Goal: Transaction & Acquisition: Obtain resource

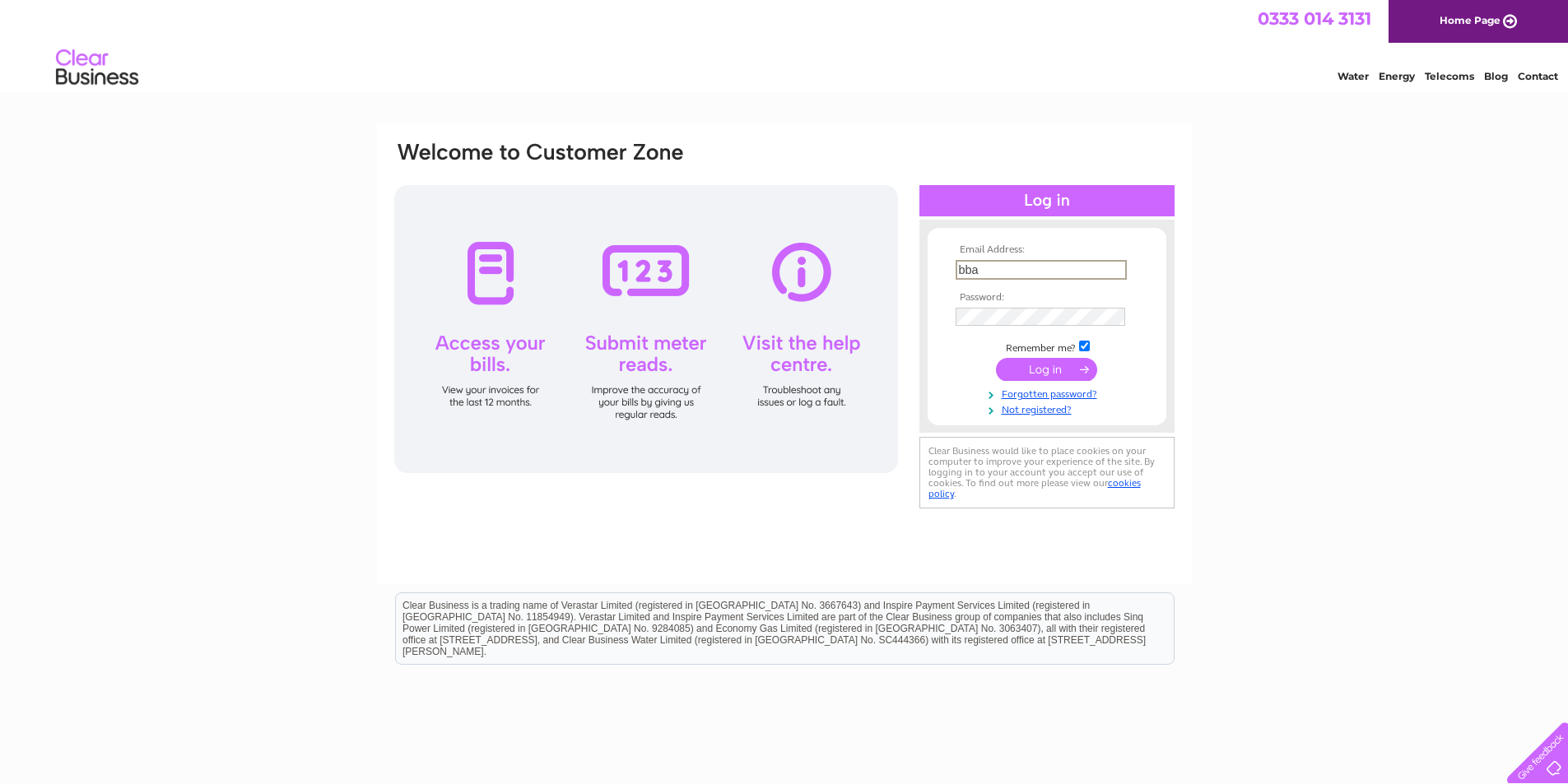
type input "bbasrepair@gmail.com"
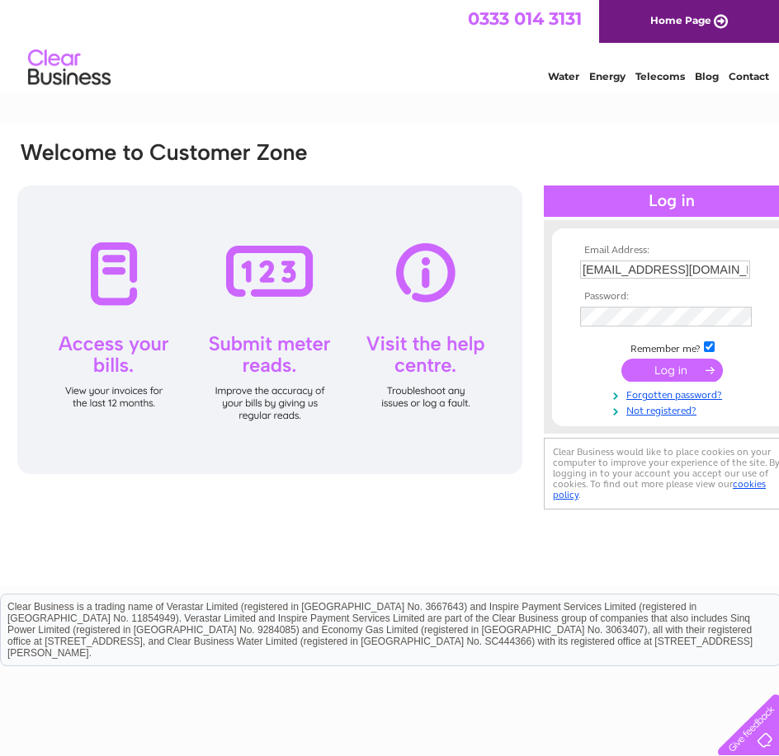
click at [605, 520] on div "Email Address: bbasrepair@gmail.com Password:" at bounding box center [408, 355] width 817 height 462
click at [680, 374] on input "submit" at bounding box center [671, 368] width 101 height 23
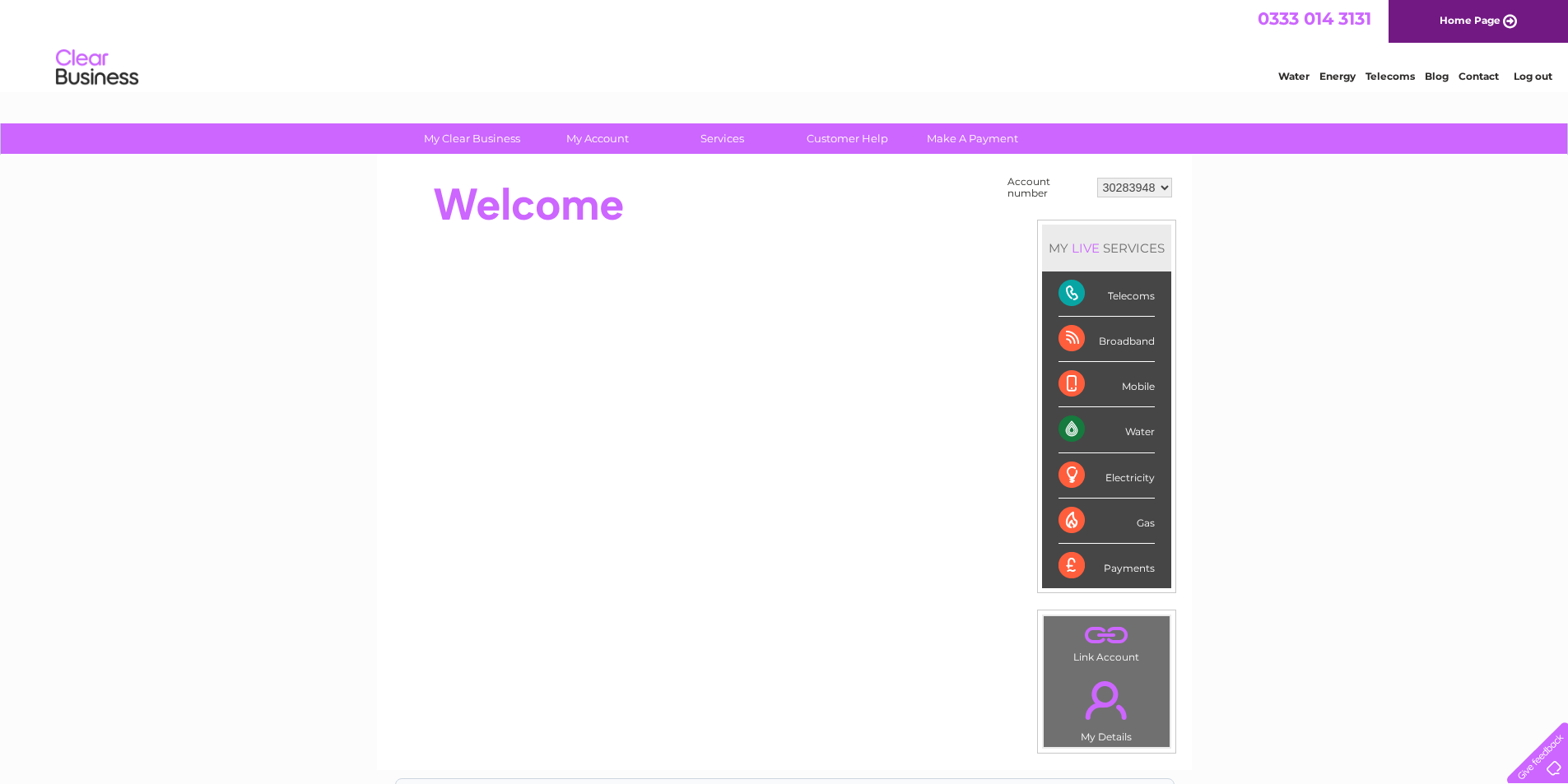
click at [777, 189] on select "30283948" at bounding box center [1134, 188] width 75 height 20
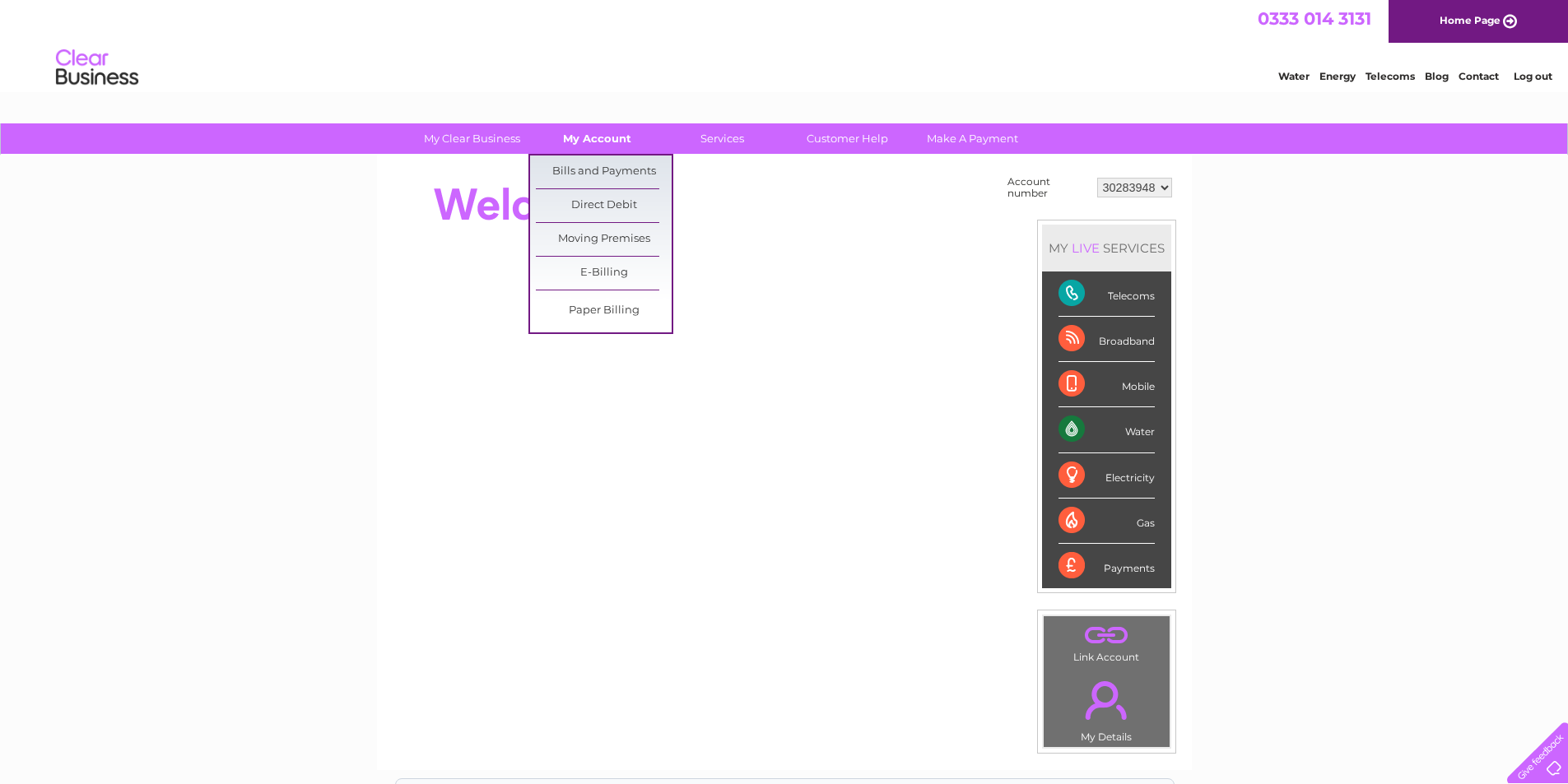
click at [610, 139] on link "My Account" at bounding box center [597, 139] width 136 height 31
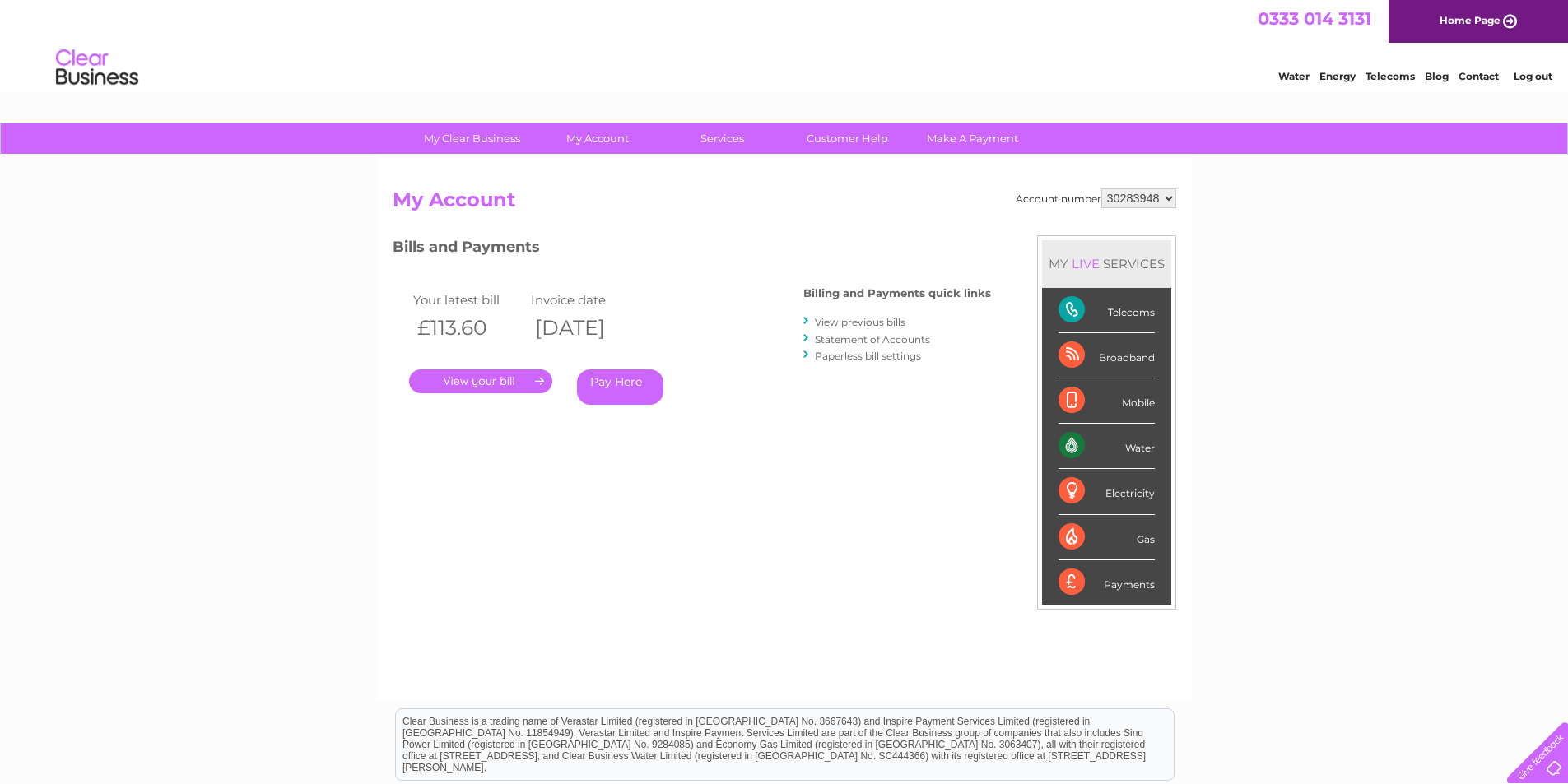
click at [895, 323] on link "View previous bills" at bounding box center [860, 322] width 91 height 12
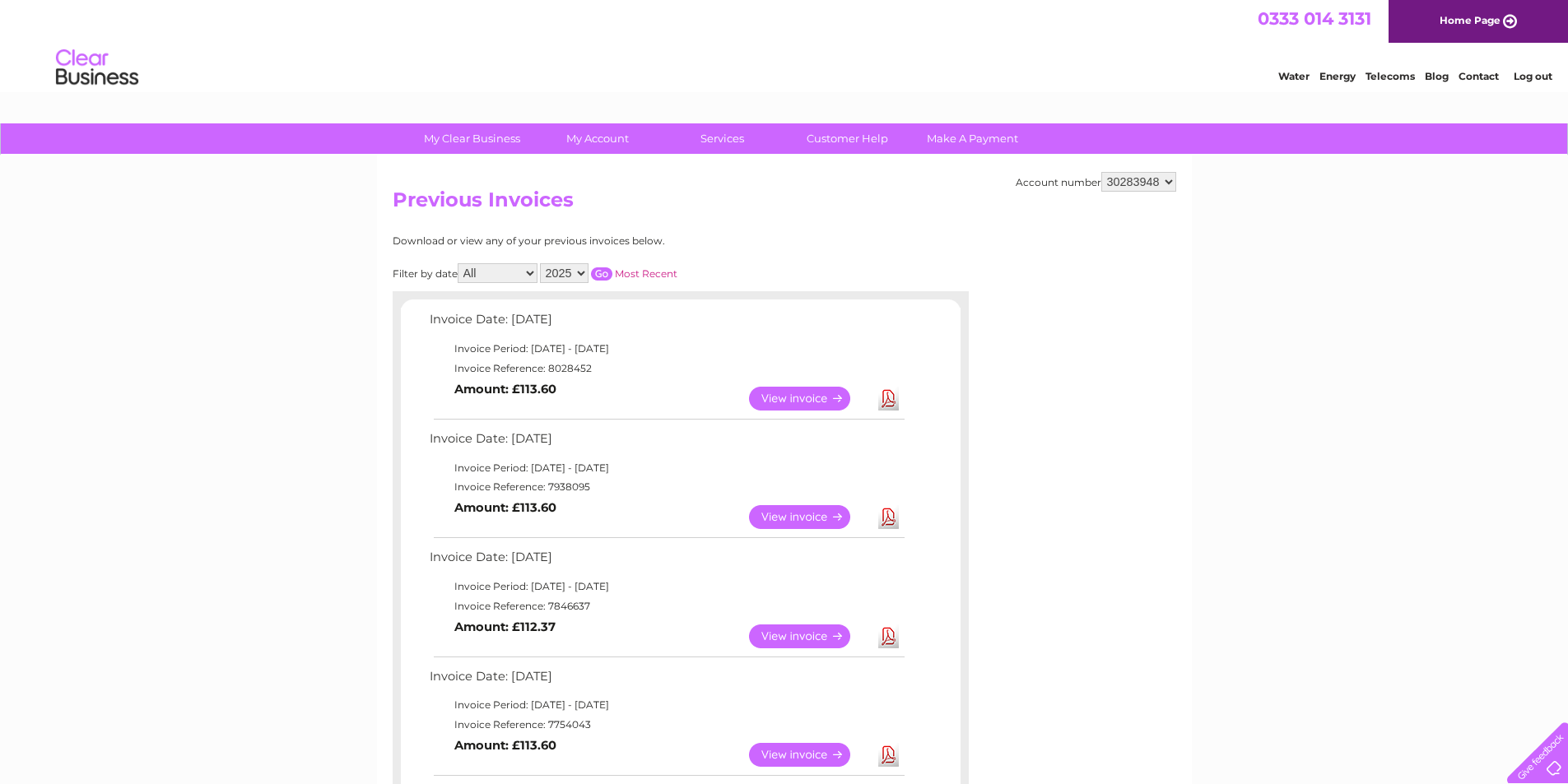
click at [885, 401] on link "Download" at bounding box center [888, 399] width 21 height 24
click at [885, 518] on link "Download" at bounding box center [888, 517] width 21 height 24
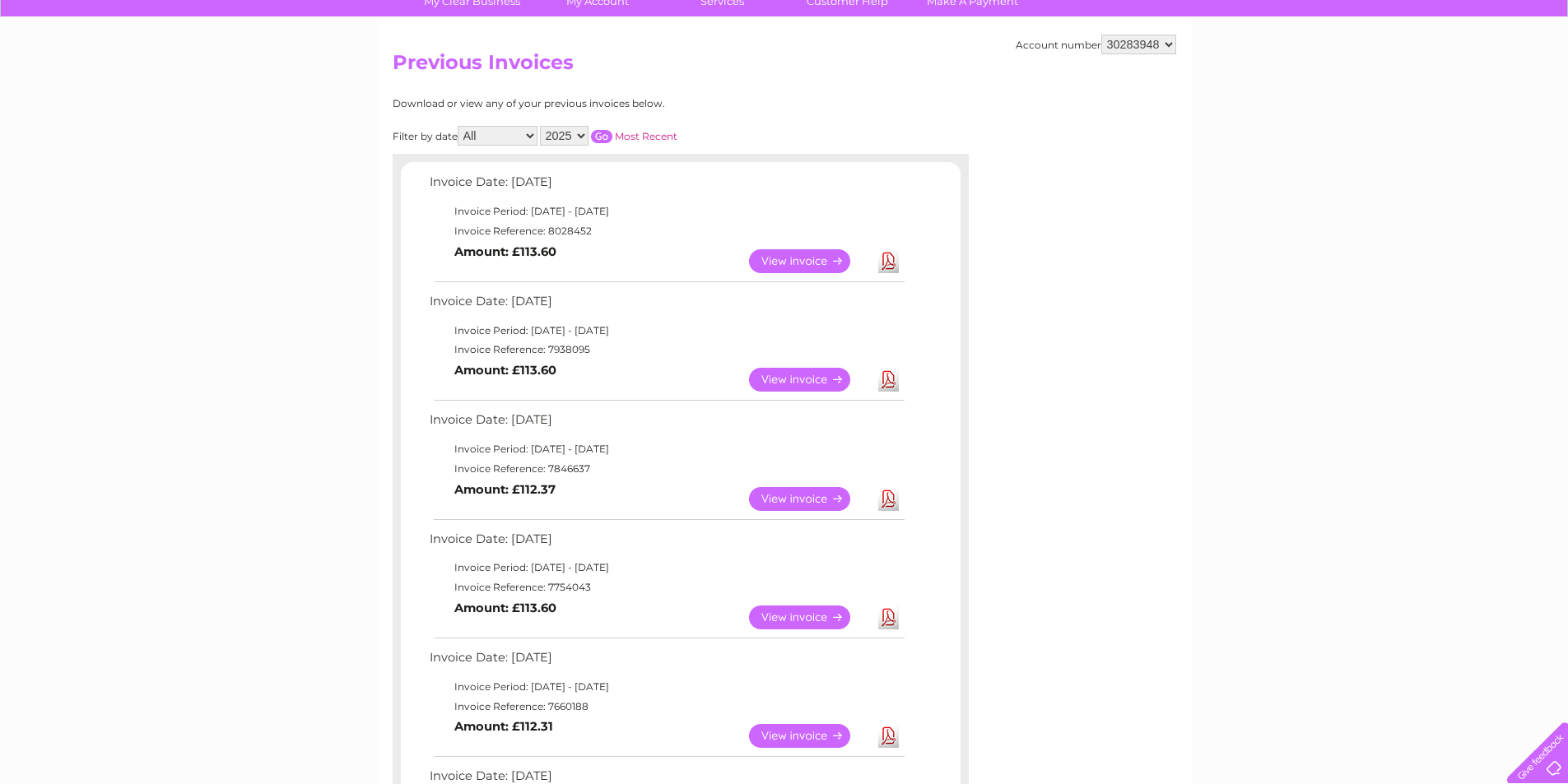
scroll to position [165, 0]
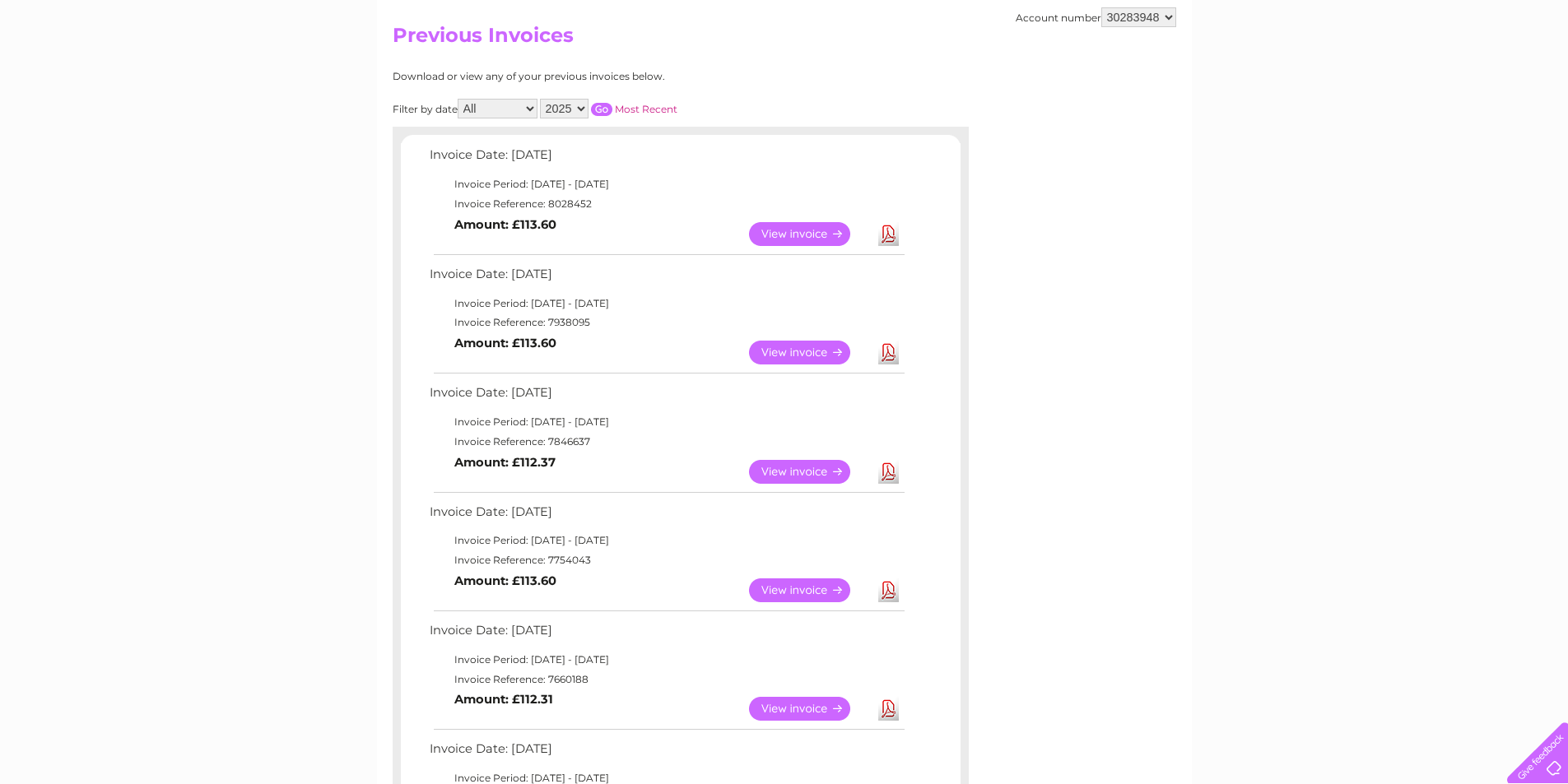
click at [889, 473] on link "Download" at bounding box center [888, 472] width 21 height 24
click at [887, 589] on link "Download" at bounding box center [888, 590] width 21 height 24
click at [890, 706] on link "Download" at bounding box center [888, 709] width 21 height 24
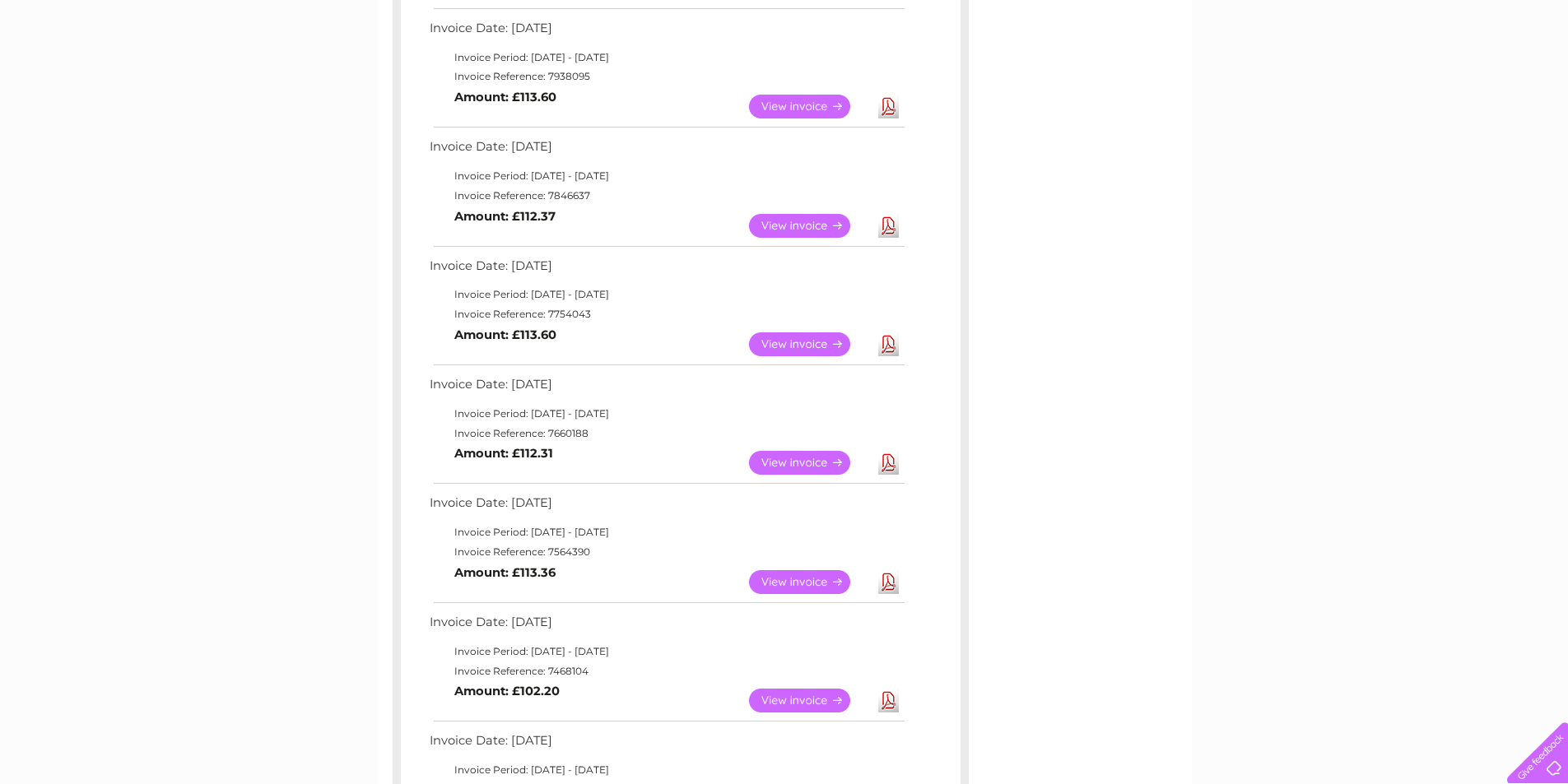
scroll to position [411, 0]
click at [894, 580] on link "Download" at bounding box center [888, 582] width 21 height 24
click at [890, 702] on link "Download" at bounding box center [888, 700] width 21 height 24
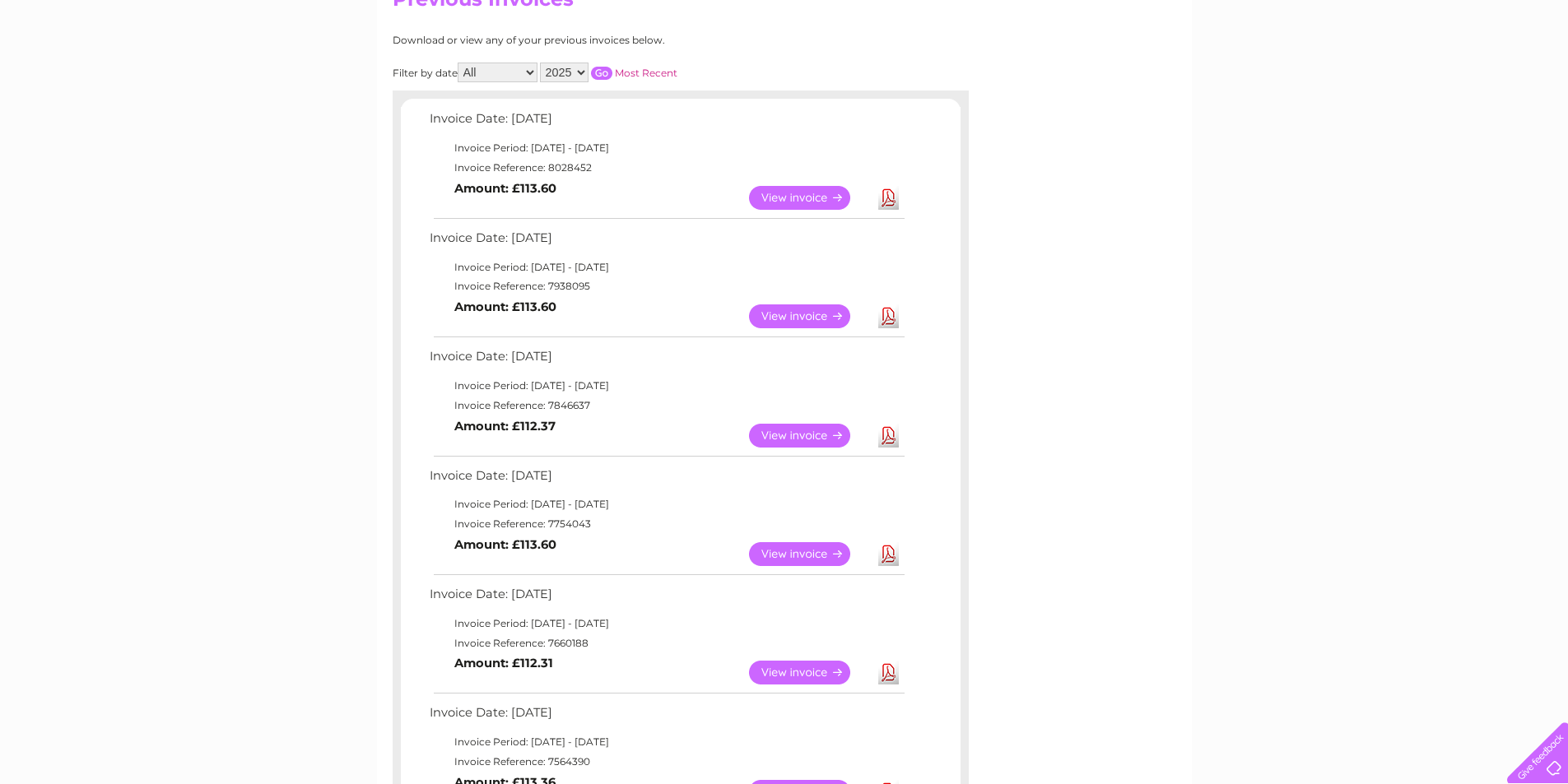
scroll to position [0, 0]
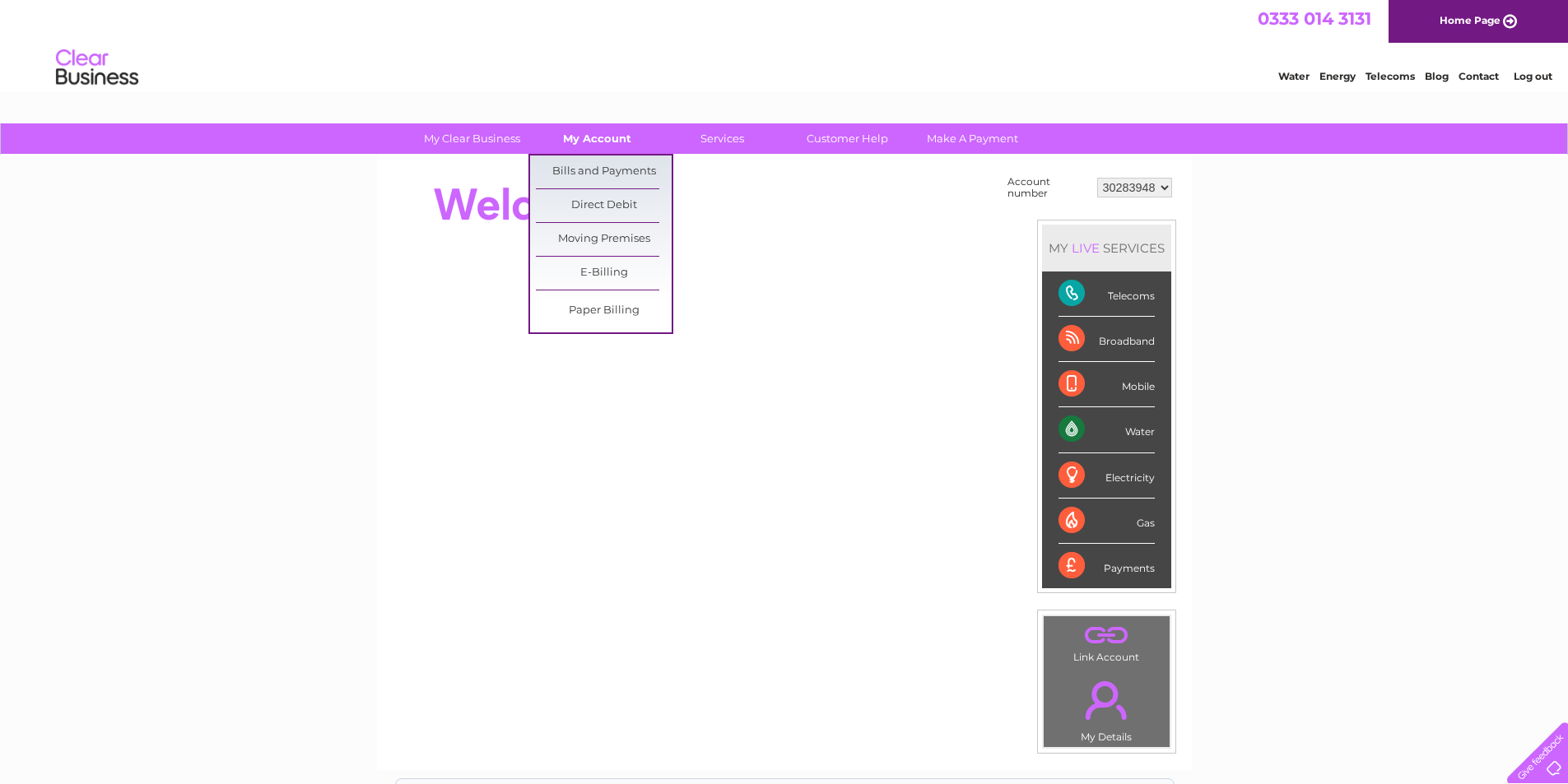
click at [596, 138] on link "My Account" at bounding box center [597, 139] width 136 height 31
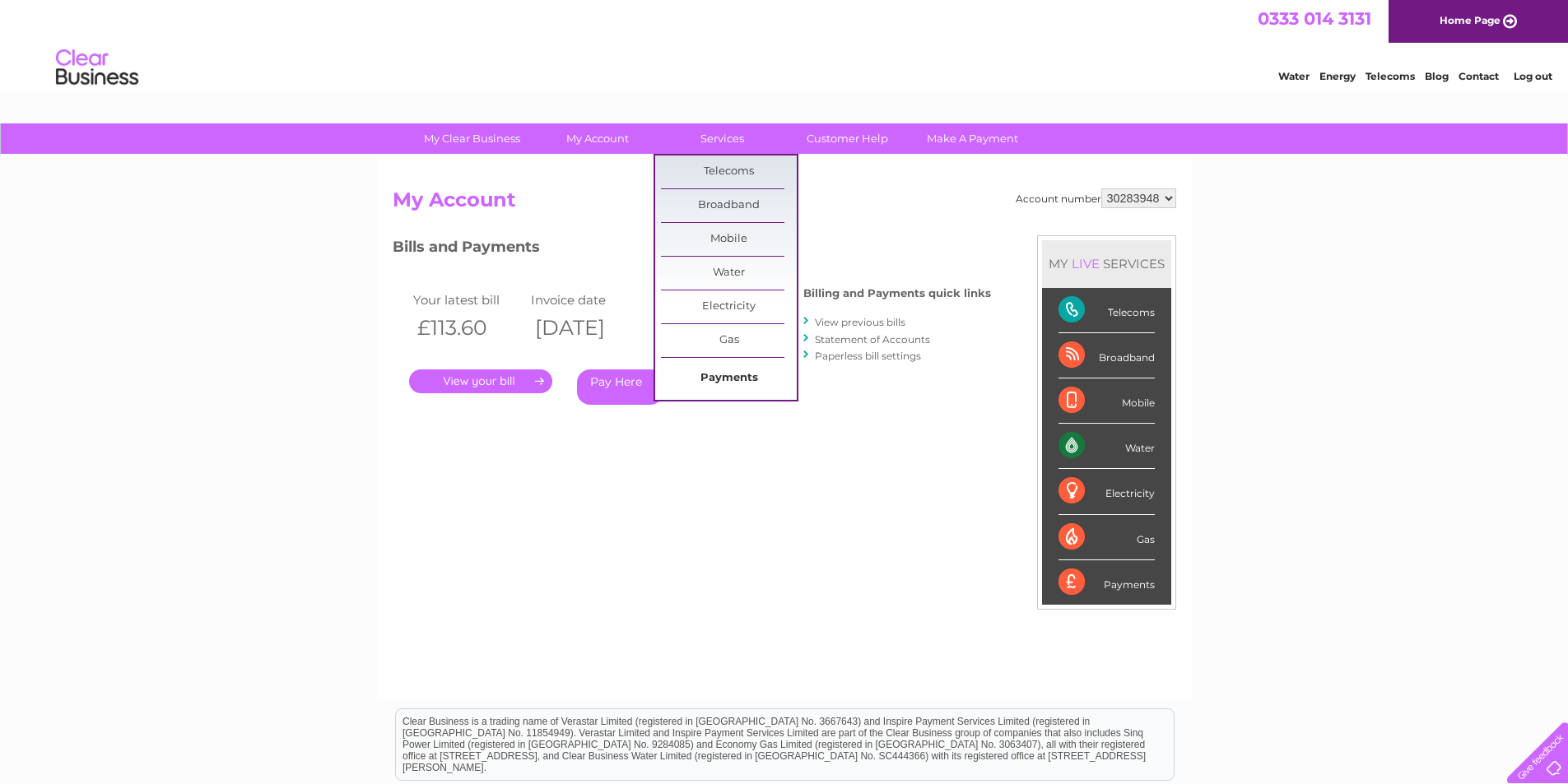
click at [736, 375] on link "Payments" at bounding box center [729, 378] width 136 height 33
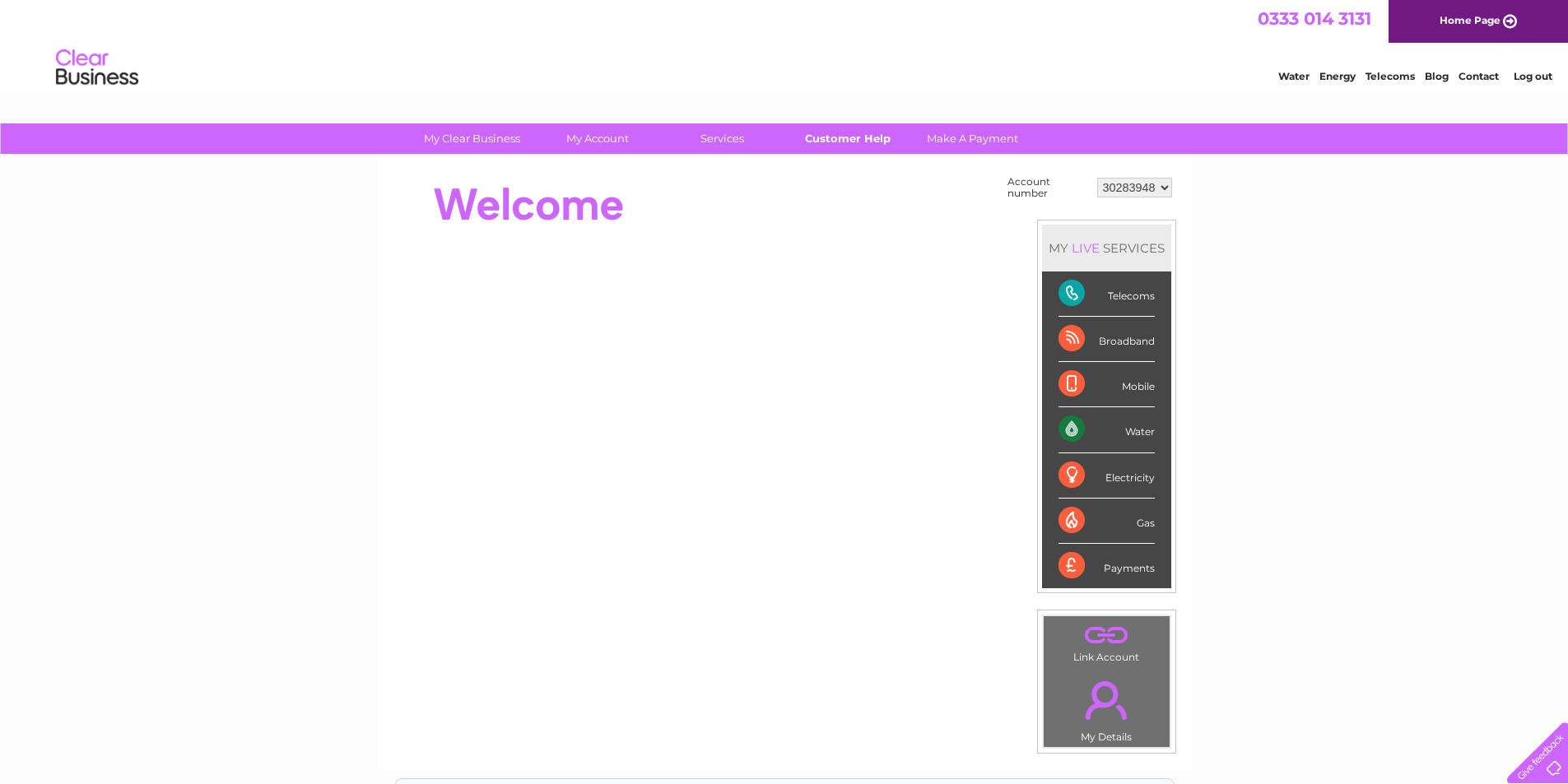
click at [858, 139] on link "Customer Help" at bounding box center [847, 139] width 136 height 31
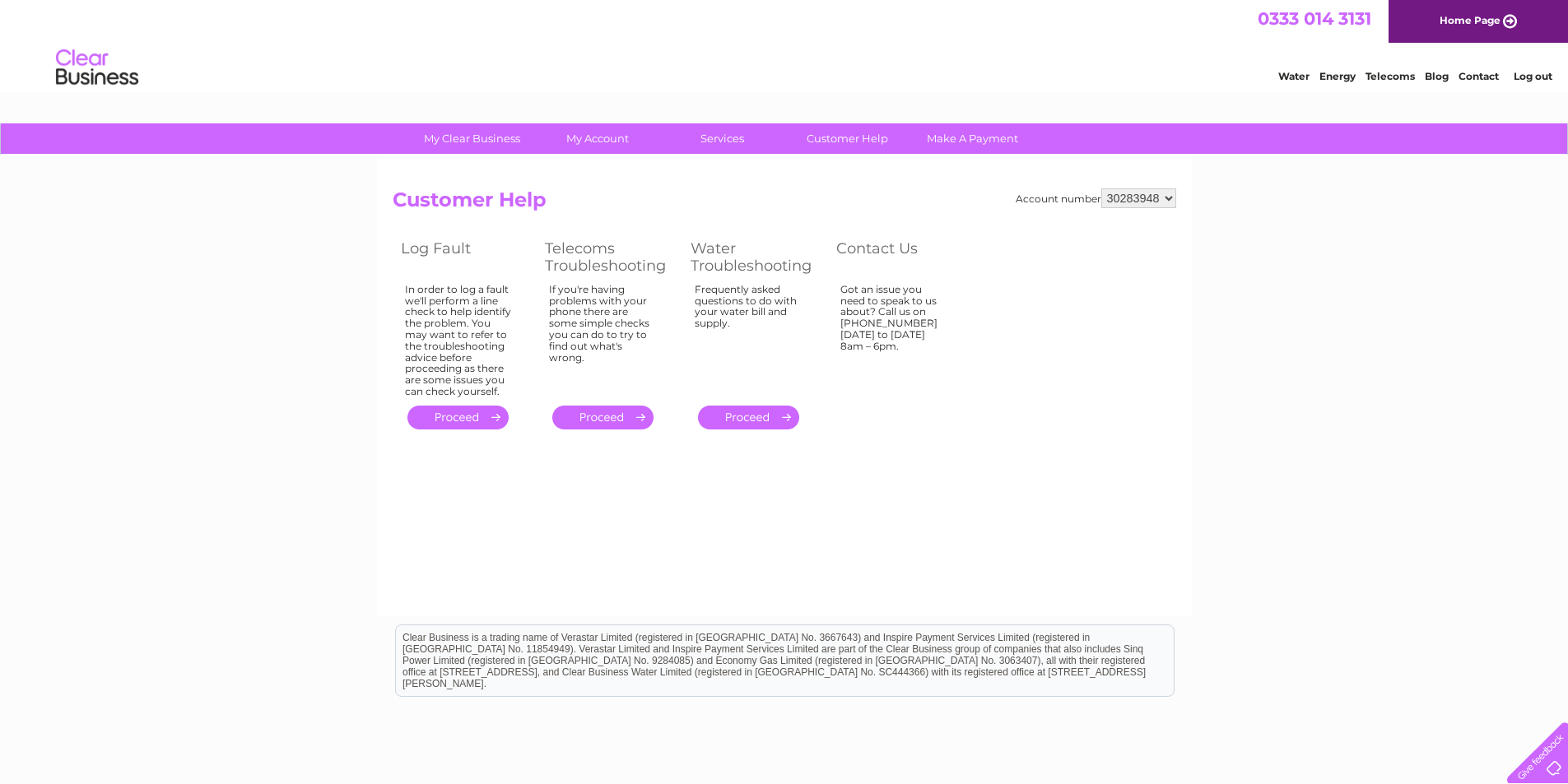
click at [1547, 73] on link "Log out" at bounding box center [1533, 76] width 39 height 12
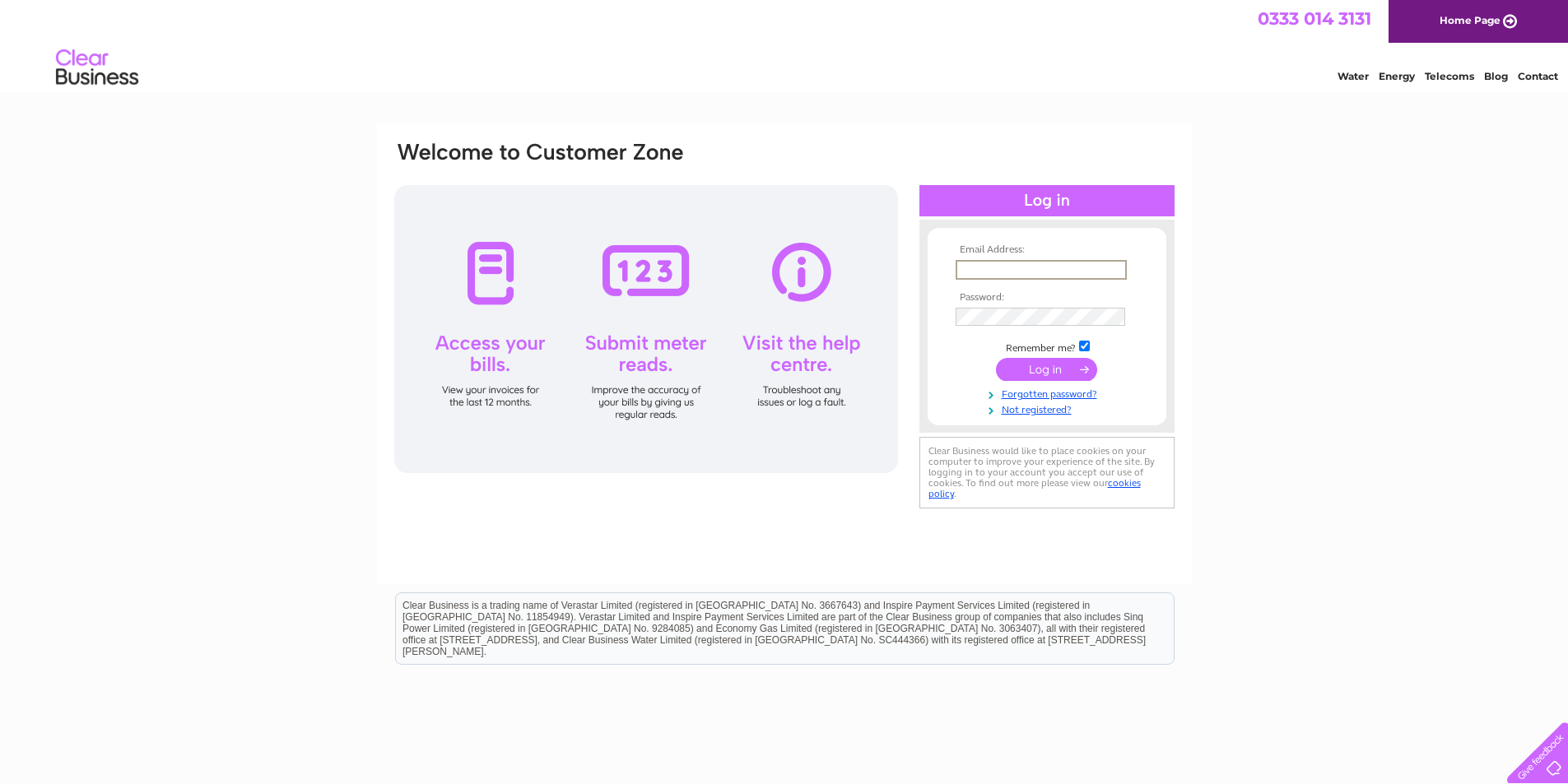
click at [1055, 270] on input "text" at bounding box center [1042, 270] width 172 height 20
